Goal: Information Seeking & Learning: Learn about a topic

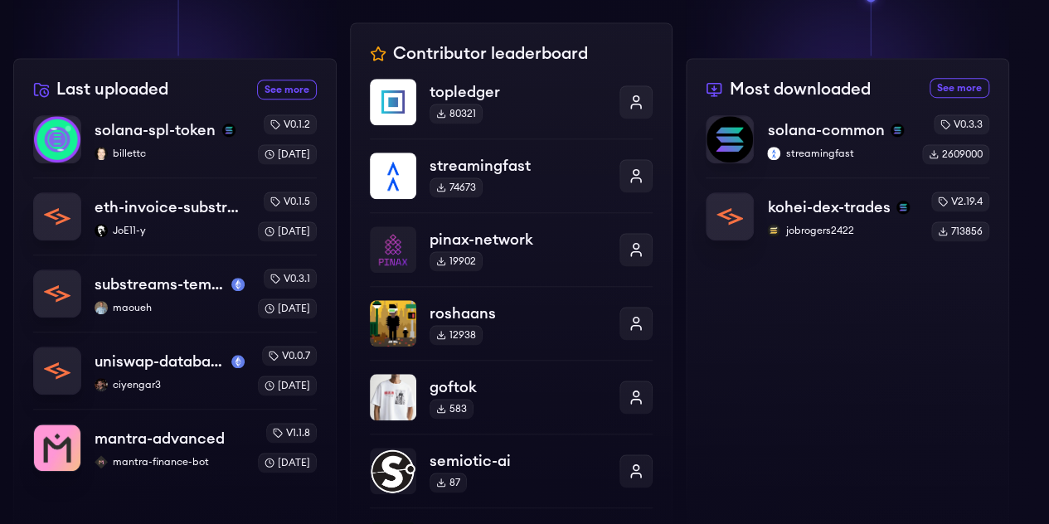
scroll to position [38, 0]
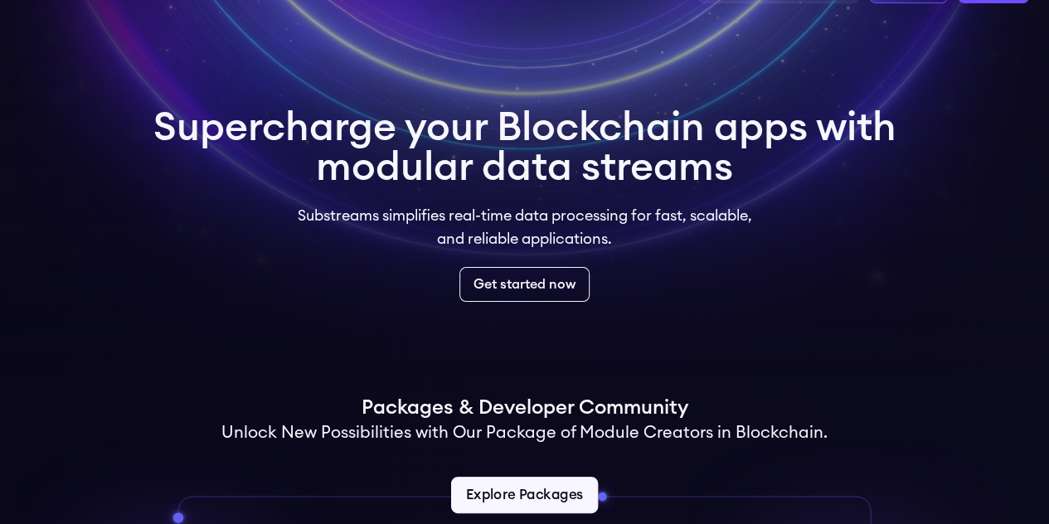
click at [536, 499] on link "Explore Packages" at bounding box center [524, 495] width 147 height 36
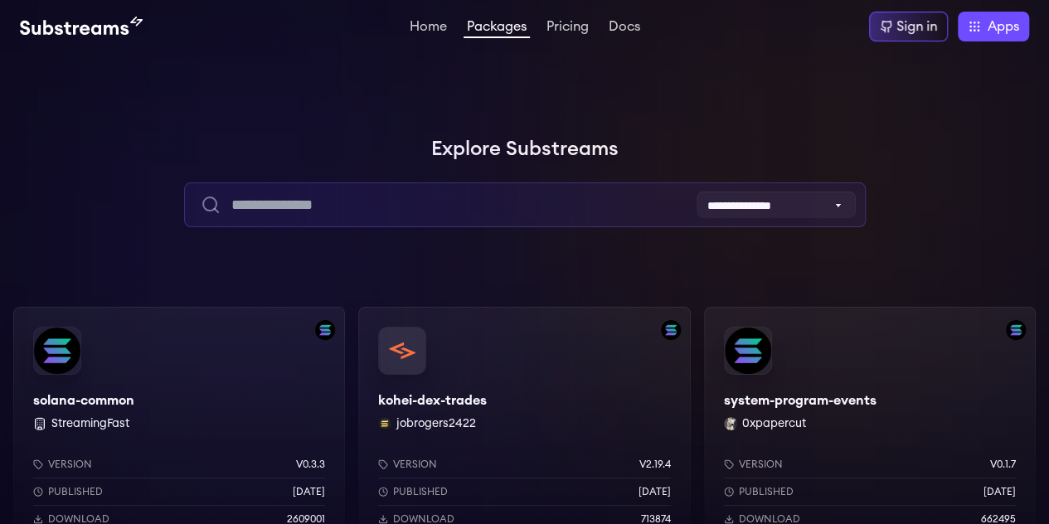
click at [342, 216] on input "text" at bounding box center [525, 204] width 682 height 45
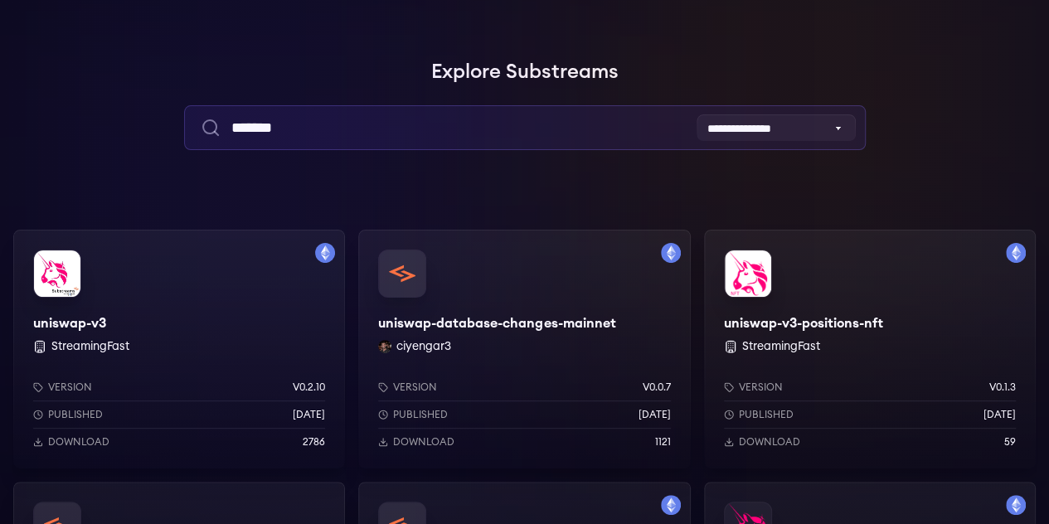
scroll to position [80, 0]
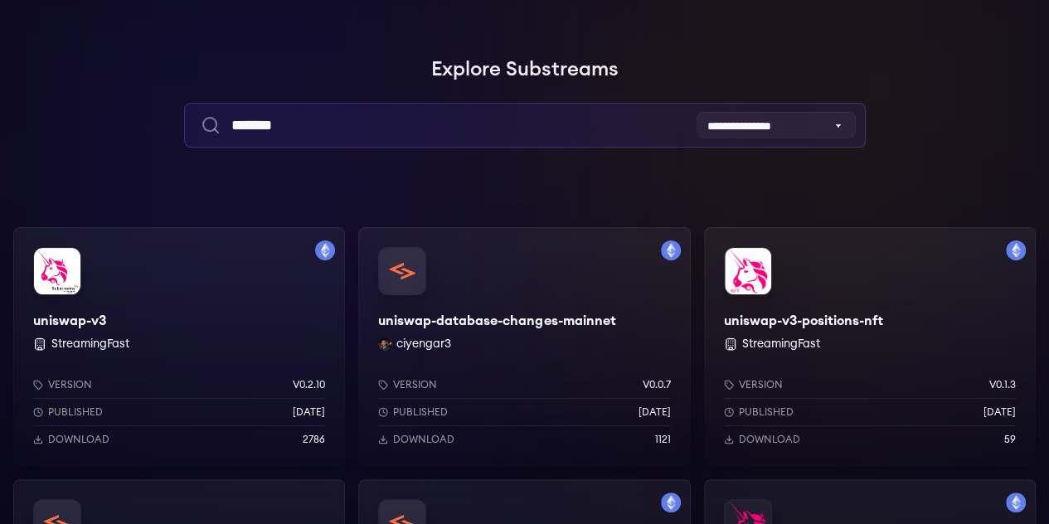
type input "*******"
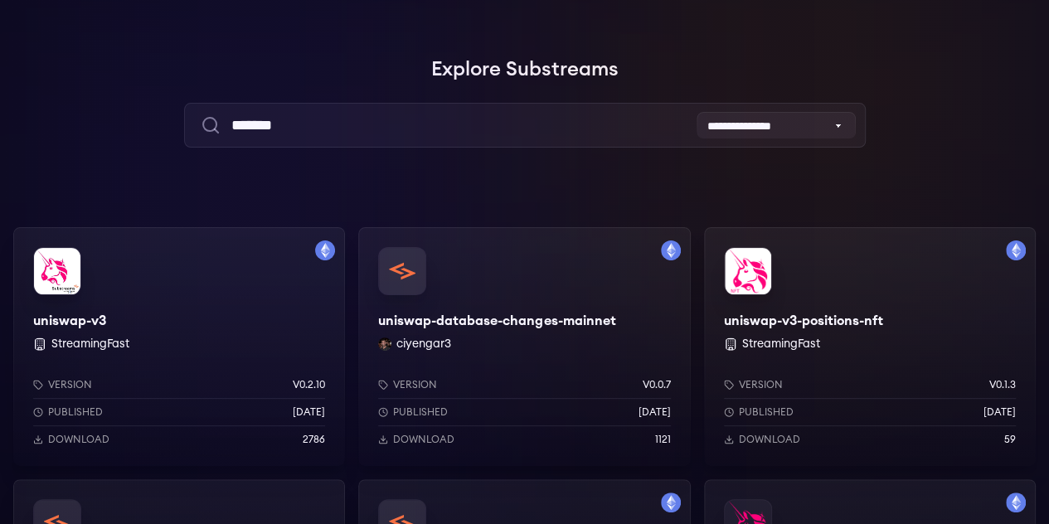
click at [154, 308] on div "uniswap-v3 StreamingFast Version v0.2.10 Published 1 years ago Download 2786" at bounding box center [179, 346] width 332 height 239
